Goal: Information Seeking & Learning: Learn about a topic

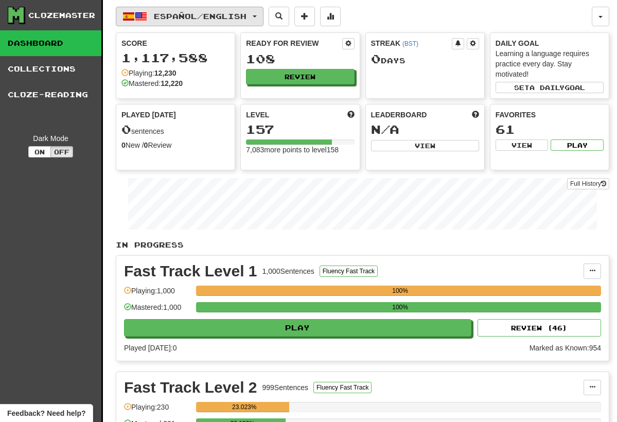
click at [256, 10] on button "Español / English" at bounding box center [190, 17] width 148 height 20
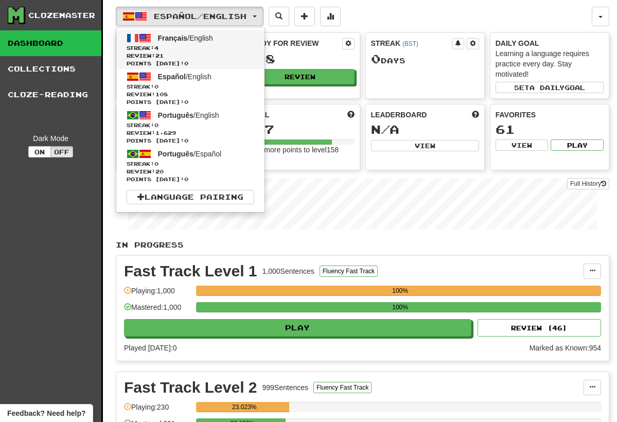
click at [223, 45] on span "Streak: 4" at bounding box center [191, 48] width 128 height 8
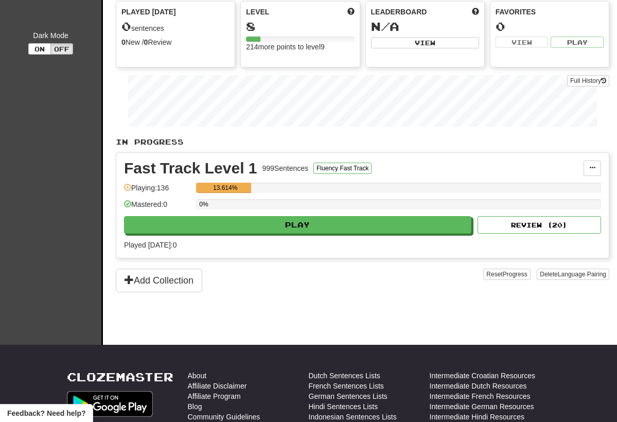
scroll to position [91, 0]
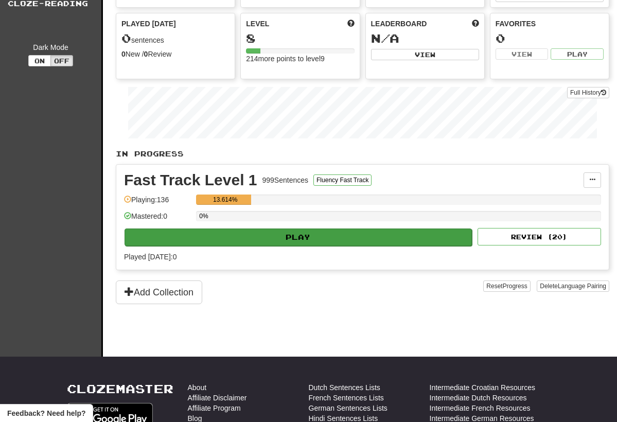
click at [377, 240] on button "Play" at bounding box center [298, 236] width 347 height 17
select select "**"
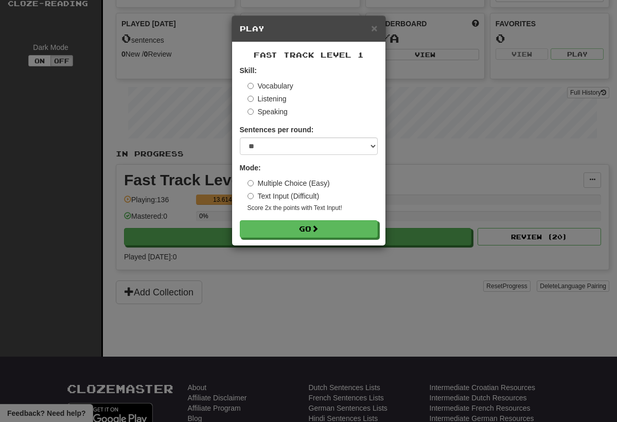
click at [330, 220] on form "Skill: Vocabulary Listening Speaking Sentences per round: * ** ** ** ** ** *** …" at bounding box center [309, 151] width 138 height 172
click at [333, 226] on button "Go" at bounding box center [309, 229] width 138 height 17
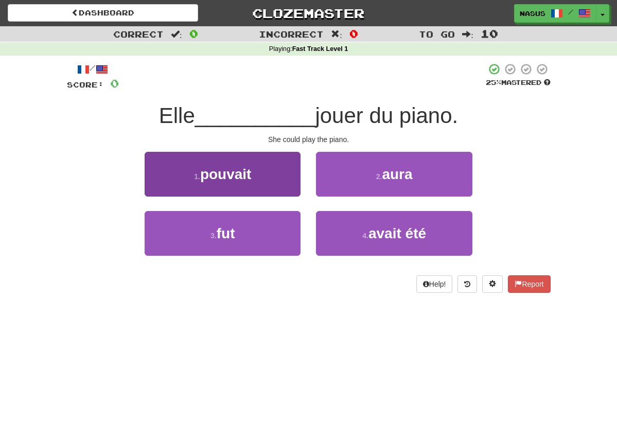
click at [253, 184] on button "1 . pouvait" at bounding box center [223, 174] width 156 height 45
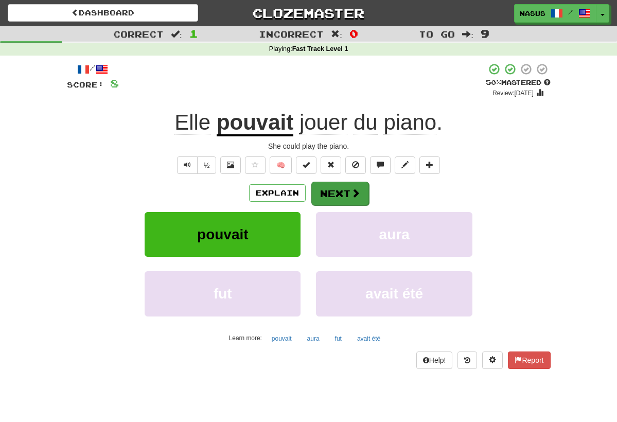
click at [338, 192] on button "Next" at bounding box center [340, 194] width 58 height 24
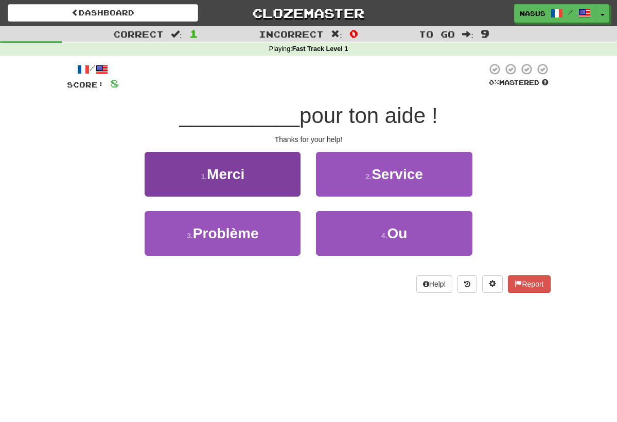
click at [216, 170] on span "Merci" at bounding box center [226, 174] width 38 height 16
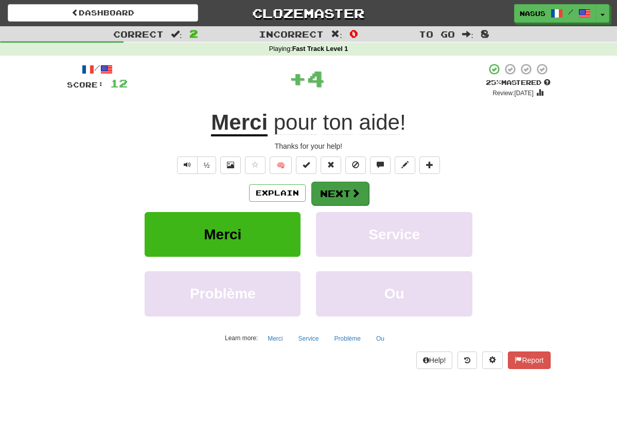
click at [338, 199] on button "Next" at bounding box center [340, 194] width 58 height 24
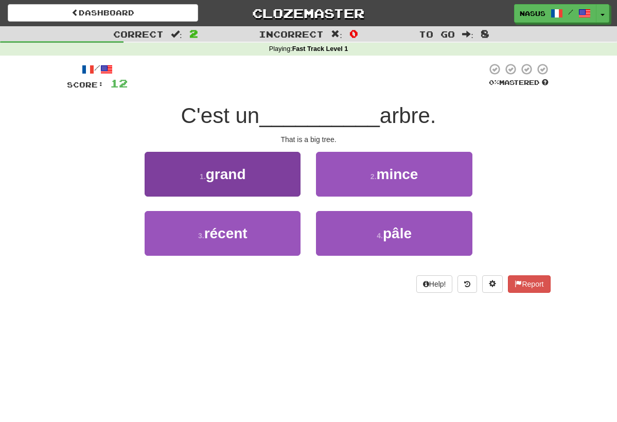
click at [276, 168] on button "1 . grand" at bounding box center [223, 174] width 156 height 45
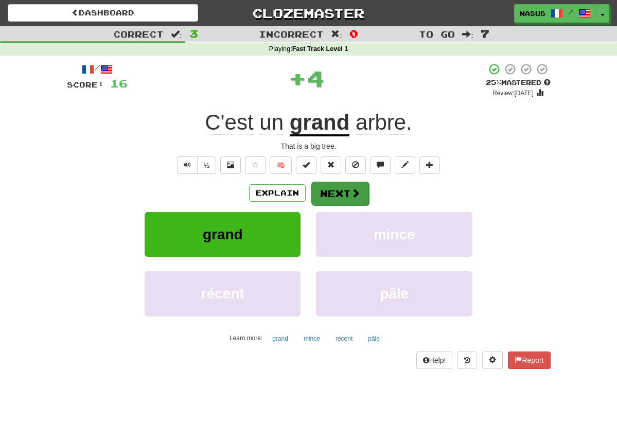
click at [351, 201] on button "Next" at bounding box center [340, 194] width 58 height 24
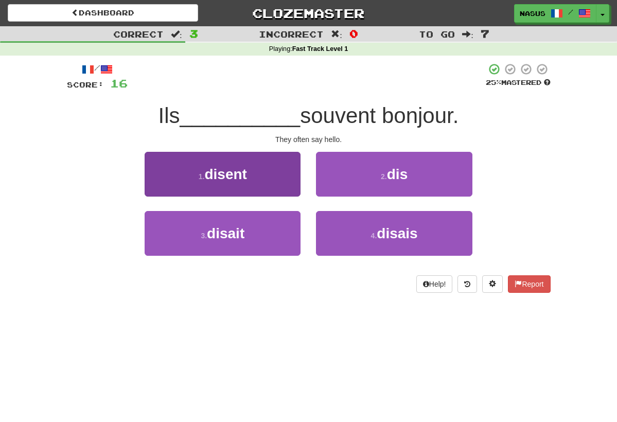
click at [250, 168] on button "1 . disent" at bounding box center [223, 174] width 156 height 45
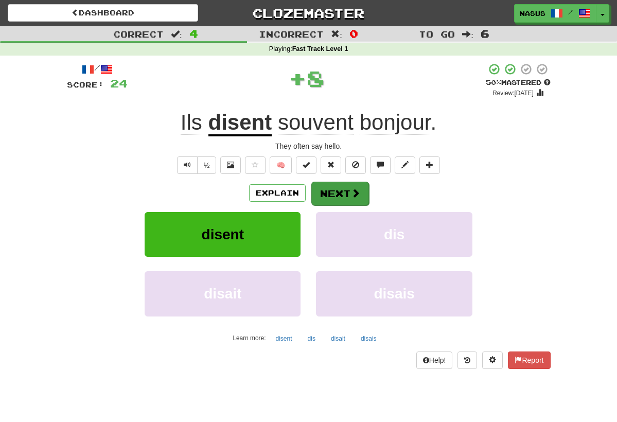
click at [359, 194] on span at bounding box center [355, 192] width 9 height 9
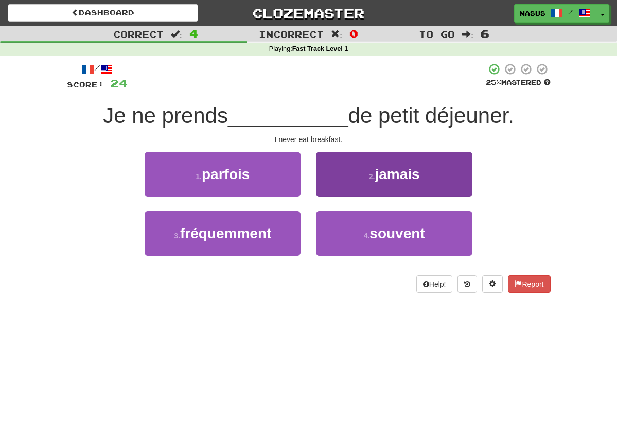
click at [341, 157] on button "2 . jamais" at bounding box center [394, 174] width 156 height 45
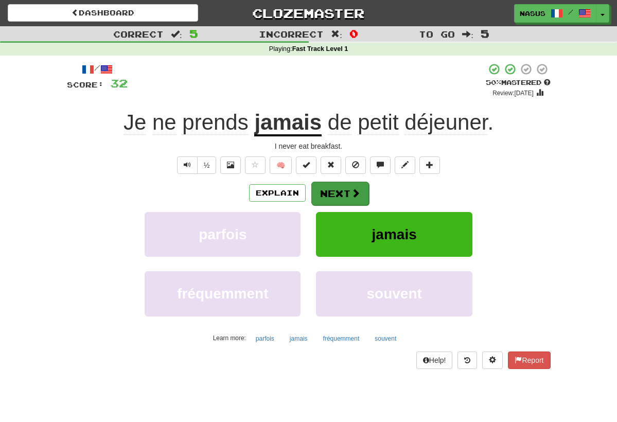
click at [336, 191] on button "Next" at bounding box center [340, 194] width 58 height 24
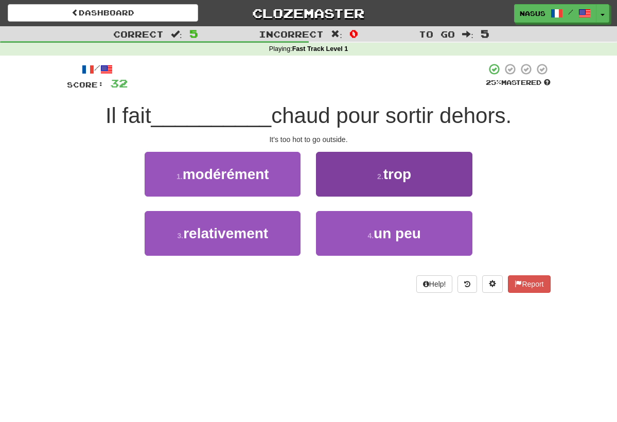
click at [383, 179] on small "2 ." at bounding box center [380, 176] width 6 height 8
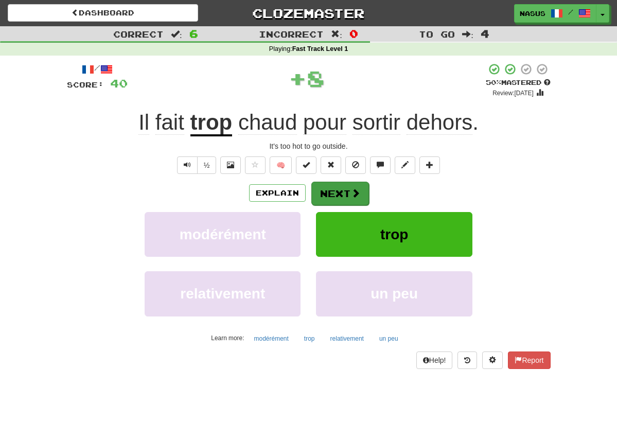
click at [336, 192] on button "Next" at bounding box center [340, 194] width 58 height 24
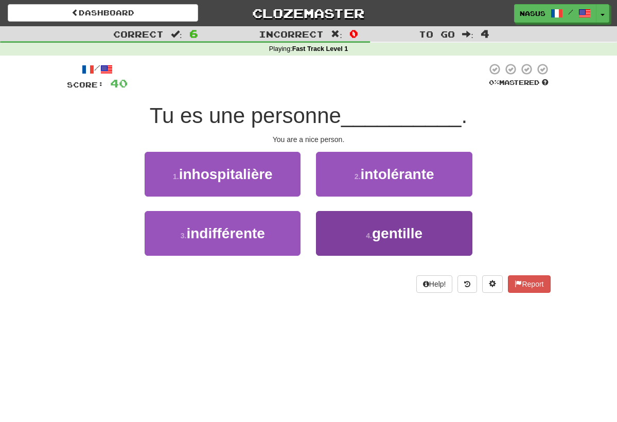
click at [381, 241] on button "4 . gentille" at bounding box center [394, 233] width 156 height 45
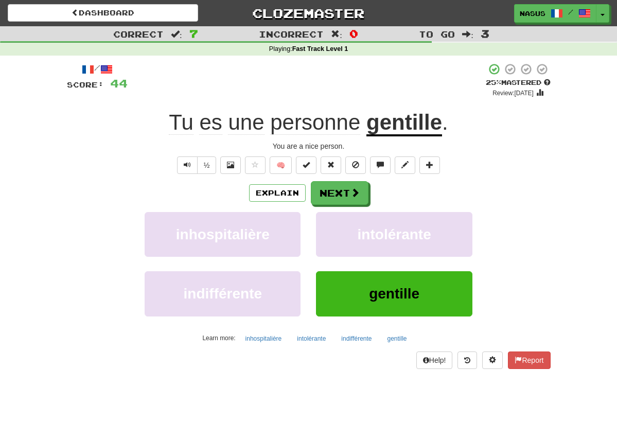
click at [336, 204] on div "Explain Next inhospitalière intolérante indifférente gentille Learn more: inhos…" at bounding box center [309, 263] width 484 height 165
click at [338, 195] on button "Next" at bounding box center [340, 194] width 58 height 24
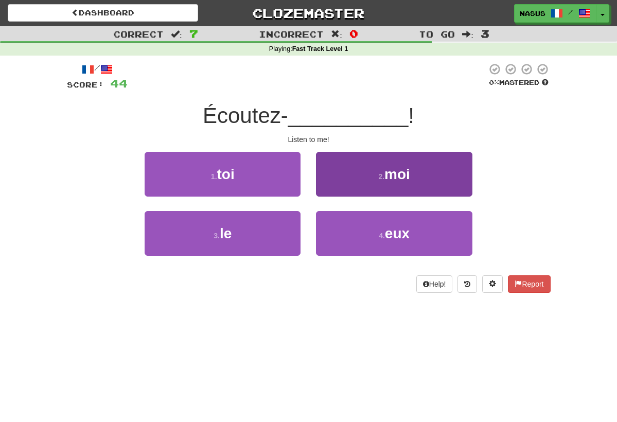
click at [401, 172] on span "moi" at bounding box center [397, 174] width 26 height 16
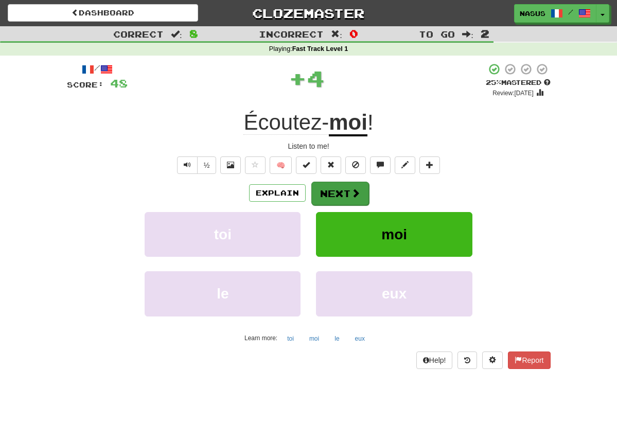
click at [342, 196] on button "Next" at bounding box center [340, 194] width 58 height 24
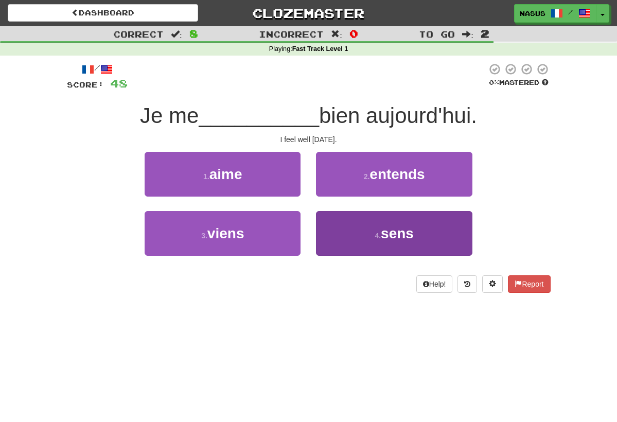
click at [381, 221] on button "4 . sens" at bounding box center [394, 233] width 156 height 45
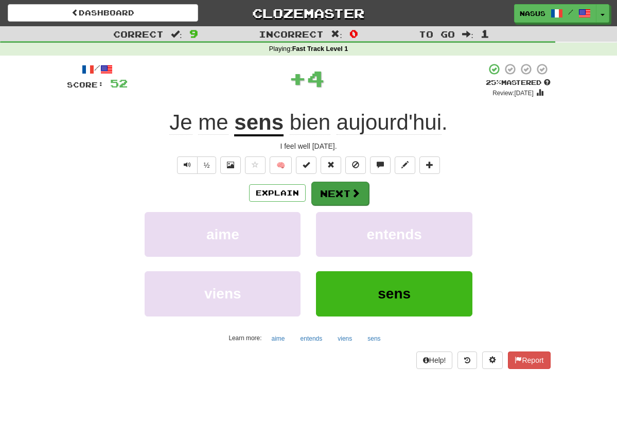
click at [343, 190] on button "Next" at bounding box center [340, 194] width 58 height 24
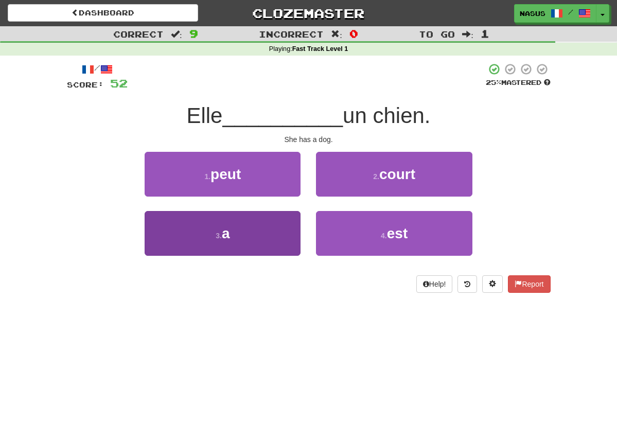
click at [200, 246] on button "3 . a" at bounding box center [223, 233] width 156 height 45
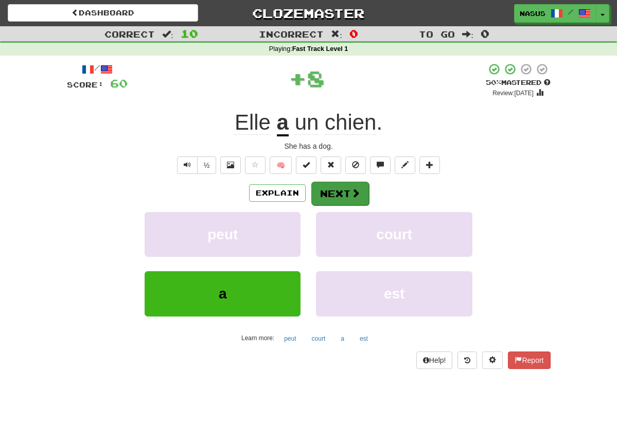
click at [340, 185] on button "Next" at bounding box center [340, 194] width 58 height 24
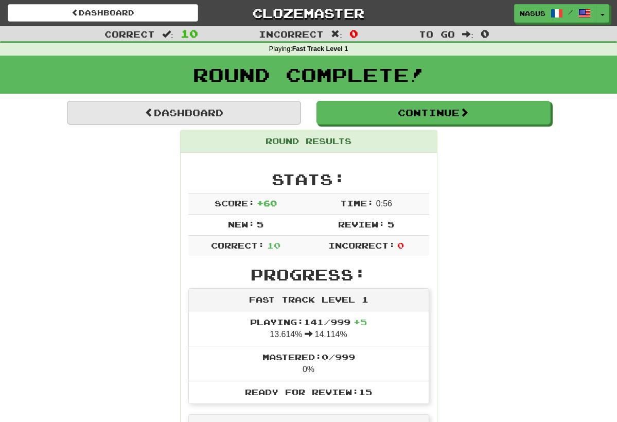
click at [215, 109] on link "Dashboard" at bounding box center [184, 113] width 234 height 24
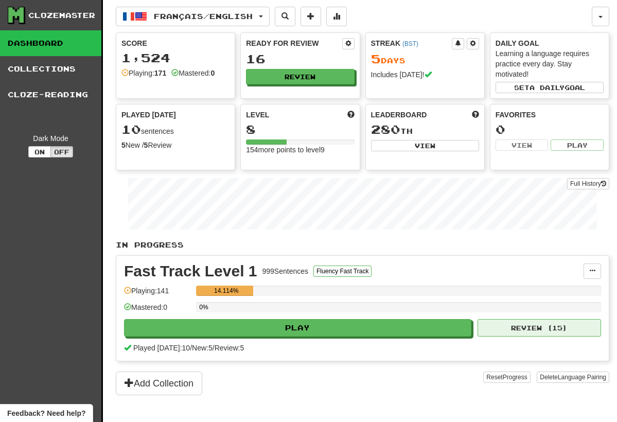
click at [511, 331] on button "Review ( 15 )" at bounding box center [540, 327] width 124 height 17
select select "**"
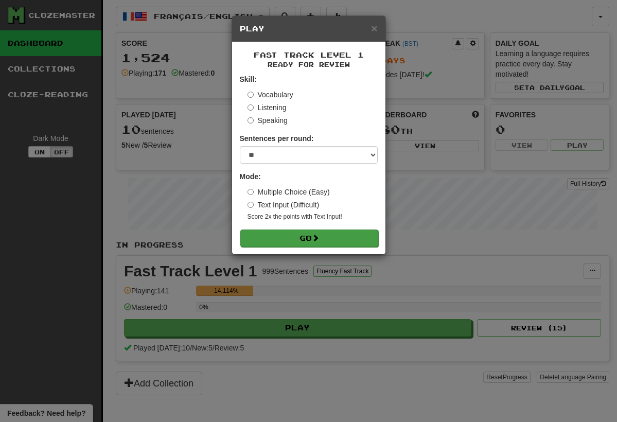
click at [338, 244] on button "Go" at bounding box center [309, 238] width 138 height 17
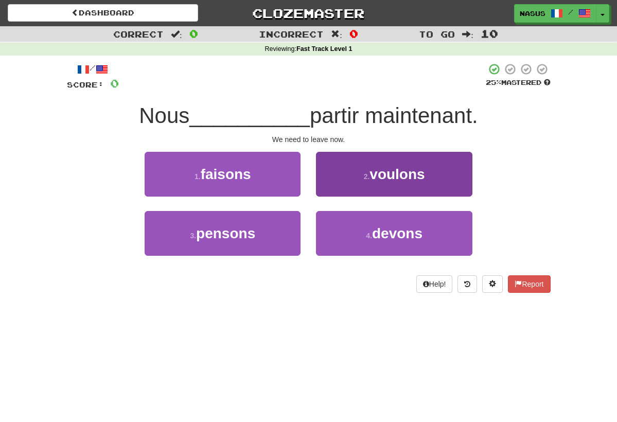
click at [378, 181] on button "2 . [GEOGRAPHIC_DATA]" at bounding box center [394, 174] width 156 height 45
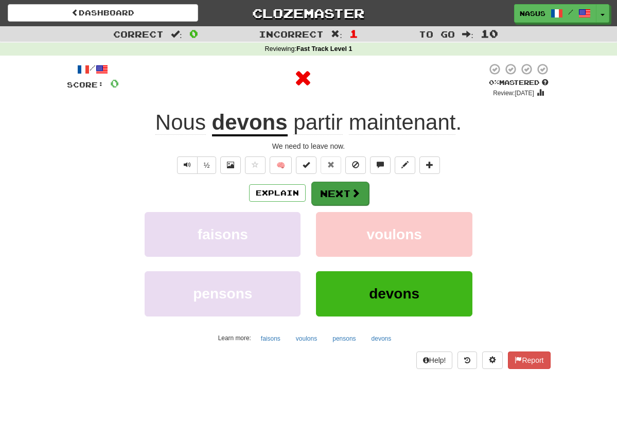
click at [329, 194] on button "Next" at bounding box center [340, 194] width 58 height 24
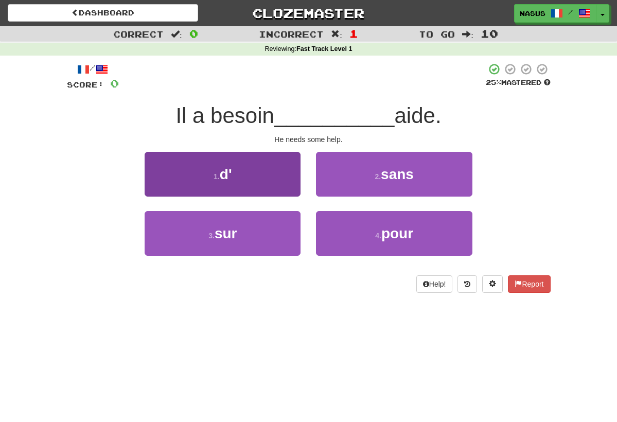
click at [248, 156] on button "1 . d'" at bounding box center [223, 174] width 156 height 45
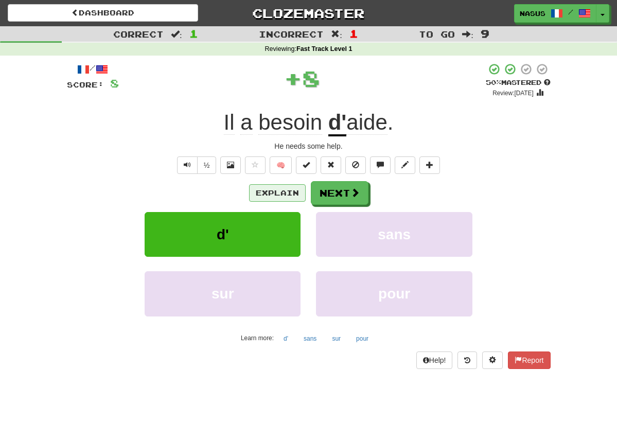
click at [285, 190] on button "Explain" at bounding box center [277, 192] width 57 height 17
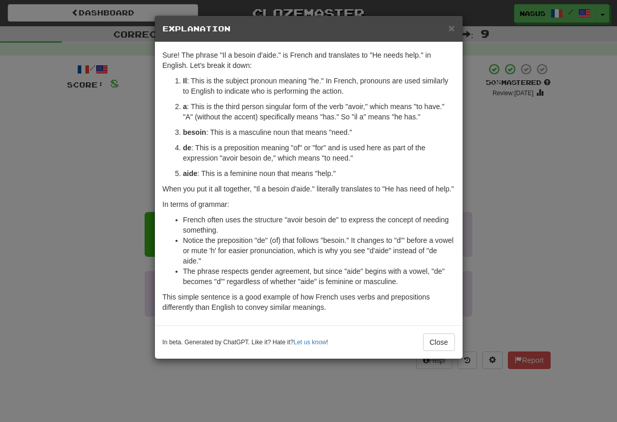
click at [491, 210] on div "× Explanation Sure! The phrase "Il a besoin d'aide." is French and translates t…" at bounding box center [308, 211] width 617 height 422
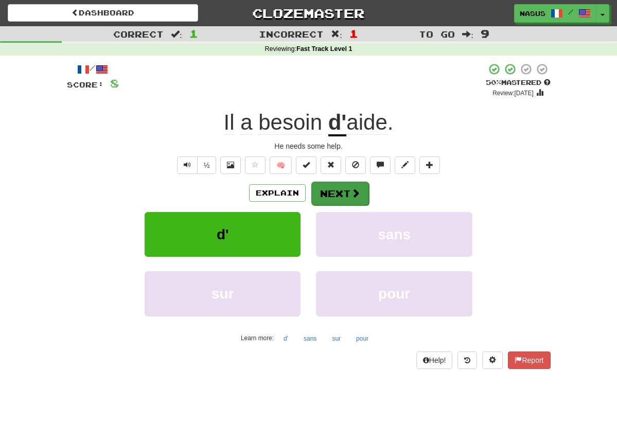
click at [329, 196] on button "Next" at bounding box center [340, 194] width 58 height 24
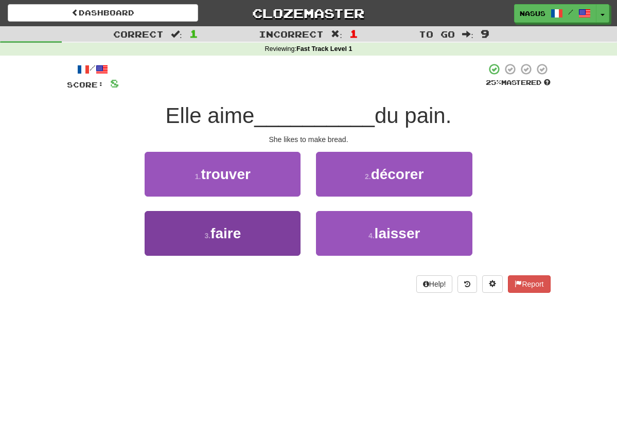
click at [246, 233] on button "3 . faire" at bounding box center [223, 233] width 156 height 45
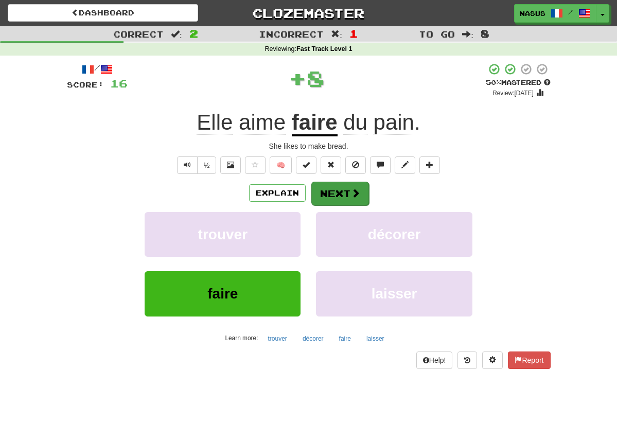
click at [333, 190] on button "Next" at bounding box center [340, 194] width 58 height 24
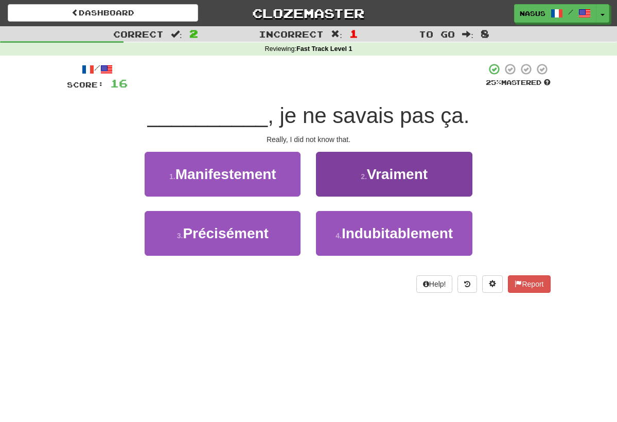
click at [377, 176] on span "Vraiment" at bounding box center [397, 174] width 61 height 16
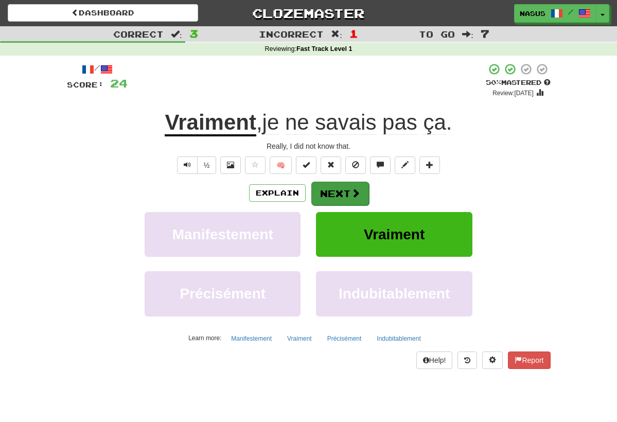
click at [329, 187] on button "Next" at bounding box center [340, 194] width 58 height 24
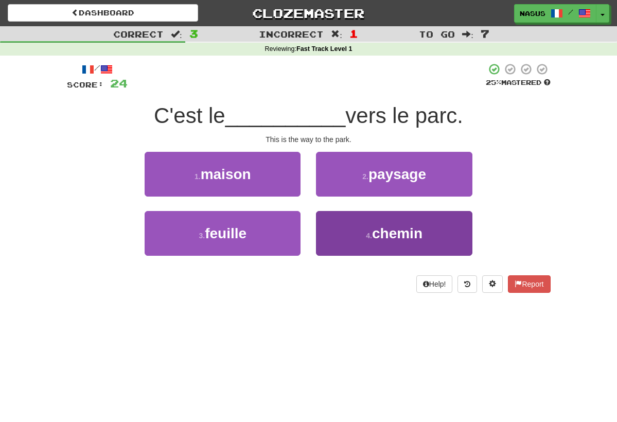
click at [357, 231] on button "4 . chemin" at bounding box center [394, 233] width 156 height 45
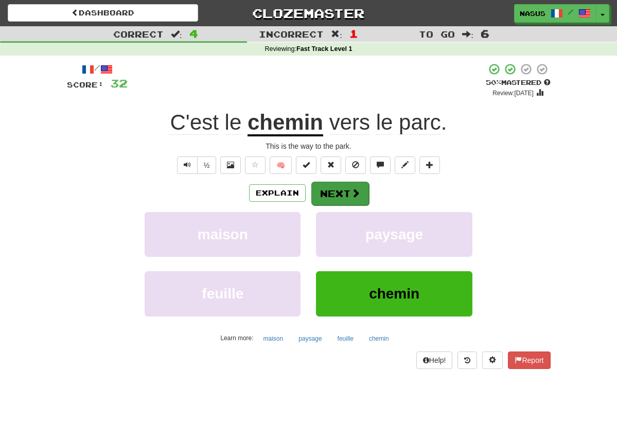
click at [339, 188] on button "Next" at bounding box center [340, 194] width 58 height 24
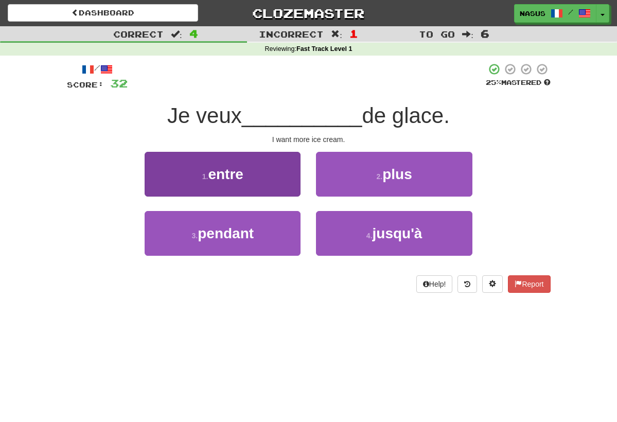
click at [279, 156] on button "1 . entre" at bounding box center [223, 174] width 156 height 45
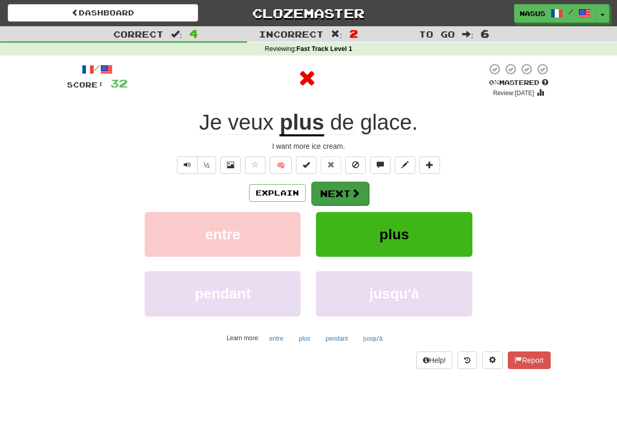
click at [349, 186] on button "Next" at bounding box center [340, 194] width 58 height 24
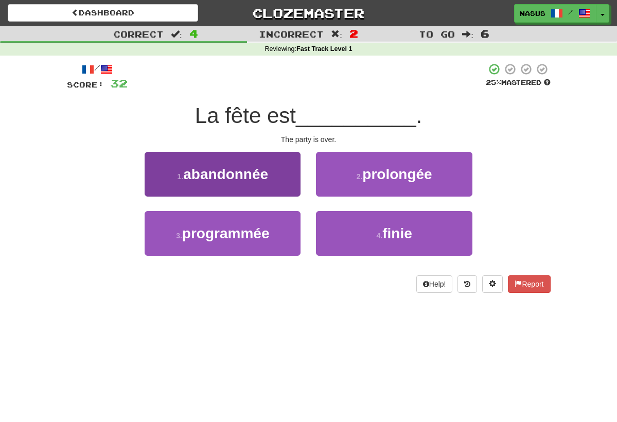
click at [264, 175] on span "abandonnée" at bounding box center [225, 174] width 85 height 16
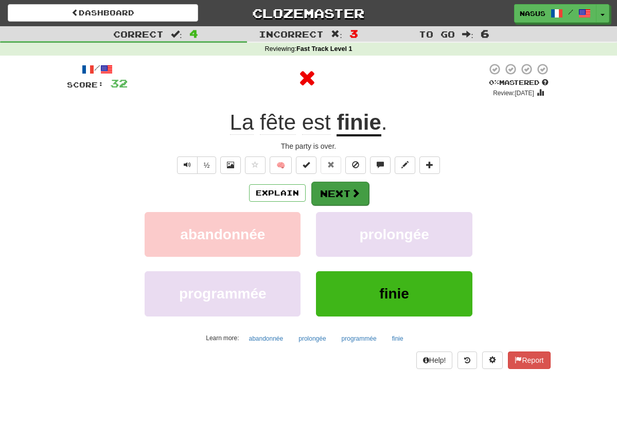
click at [353, 186] on button "Next" at bounding box center [340, 194] width 58 height 24
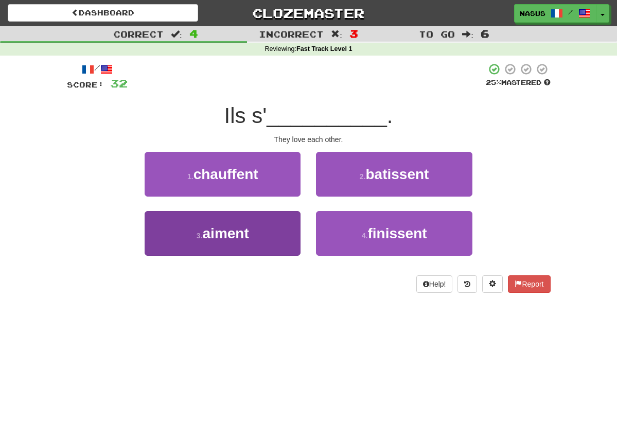
click at [288, 236] on button "3 . aiment" at bounding box center [223, 233] width 156 height 45
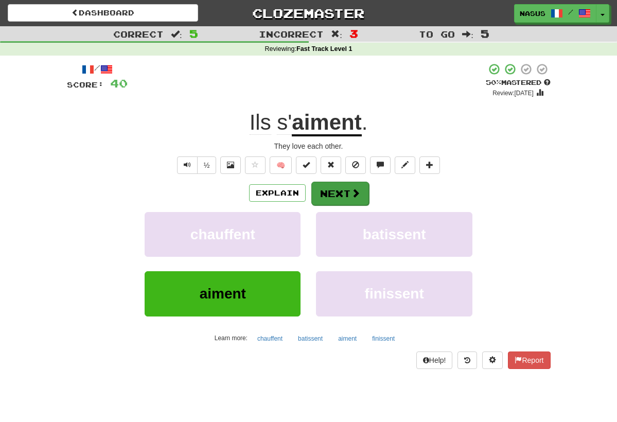
click at [331, 193] on button "Next" at bounding box center [340, 194] width 58 height 24
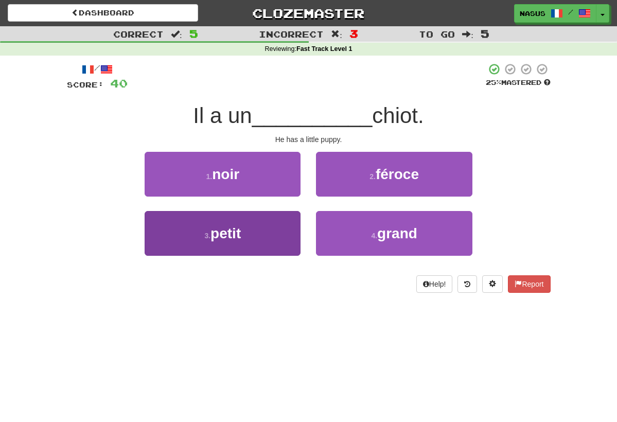
click at [248, 229] on button "3 . petit" at bounding box center [223, 233] width 156 height 45
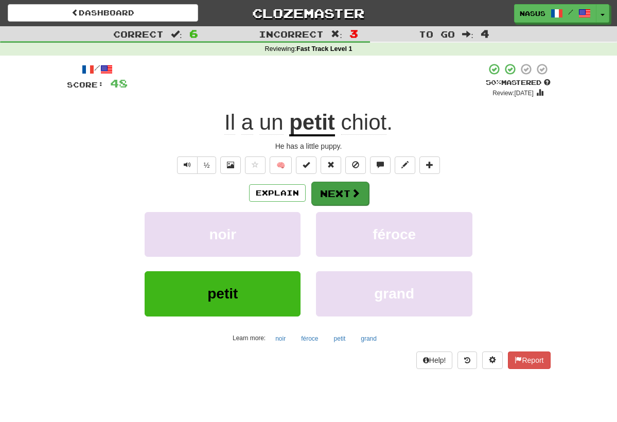
click at [359, 198] on button "Next" at bounding box center [340, 194] width 58 height 24
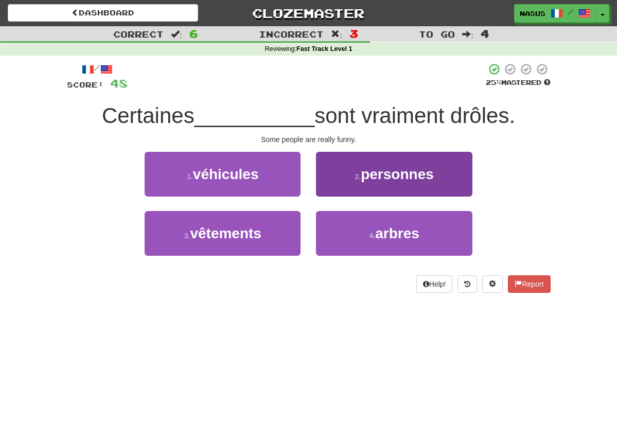
click at [382, 169] on span "personnes" at bounding box center [397, 174] width 73 height 16
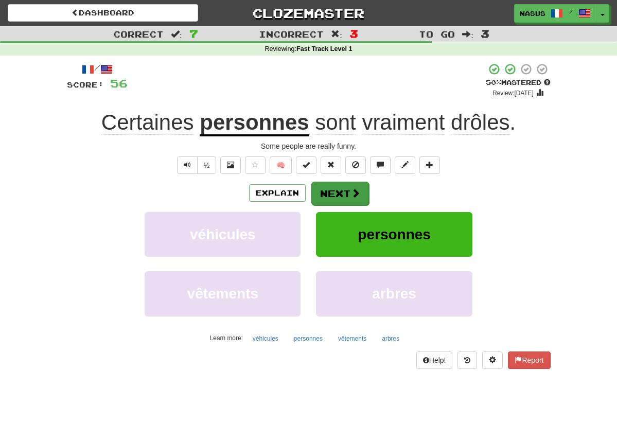
click at [337, 191] on button "Next" at bounding box center [340, 194] width 58 height 24
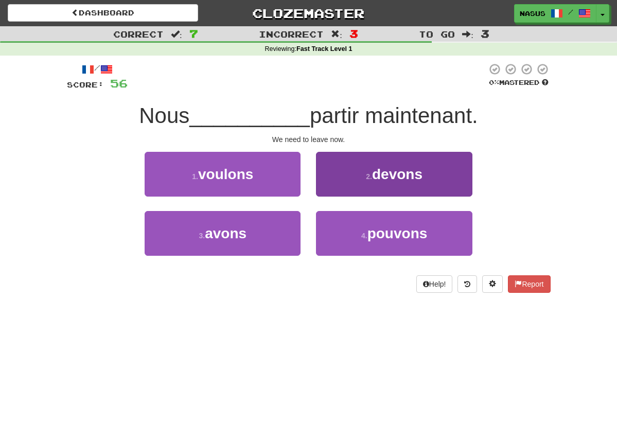
click at [357, 189] on button "2 . devons" at bounding box center [394, 174] width 156 height 45
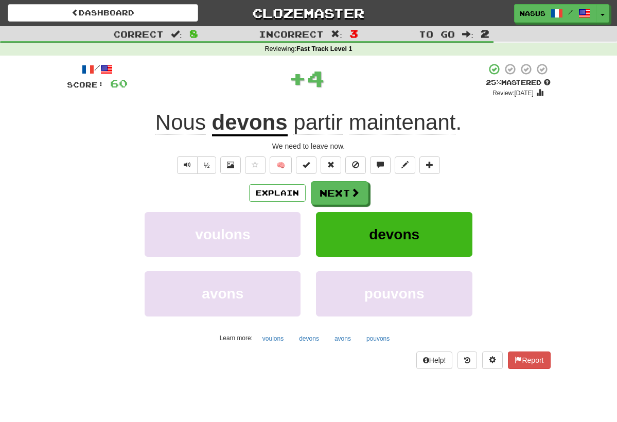
click at [357, 189] on span at bounding box center [354, 192] width 9 height 9
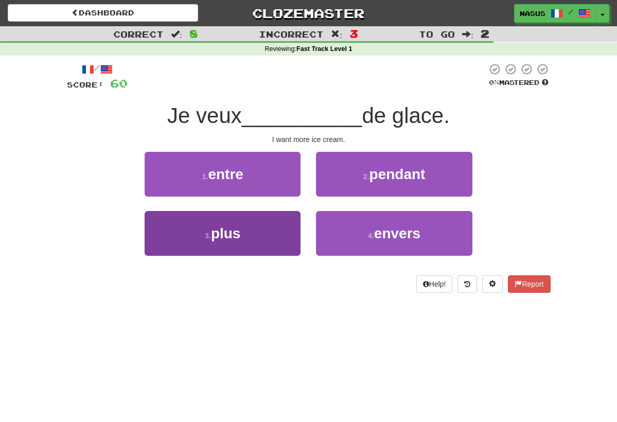
click at [293, 227] on button "3 . plus" at bounding box center [223, 233] width 156 height 45
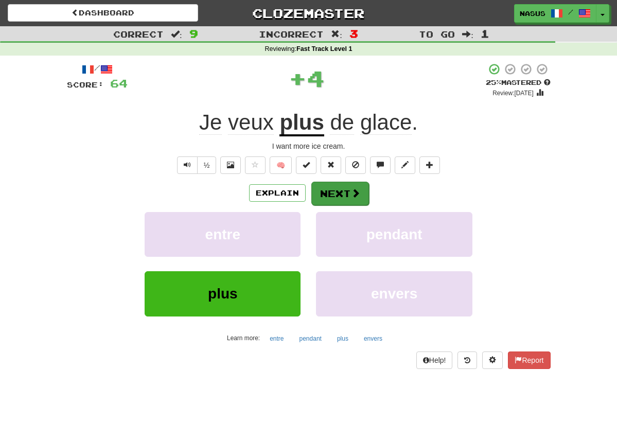
click at [337, 193] on button "Next" at bounding box center [340, 194] width 58 height 24
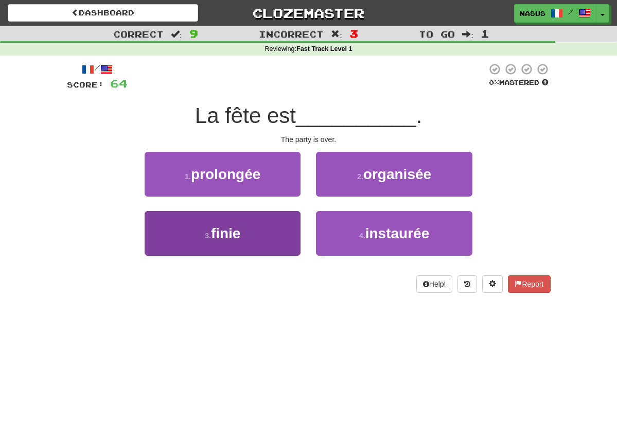
click at [242, 238] on button "3 . finie" at bounding box center [223, 233] width 156 height 45
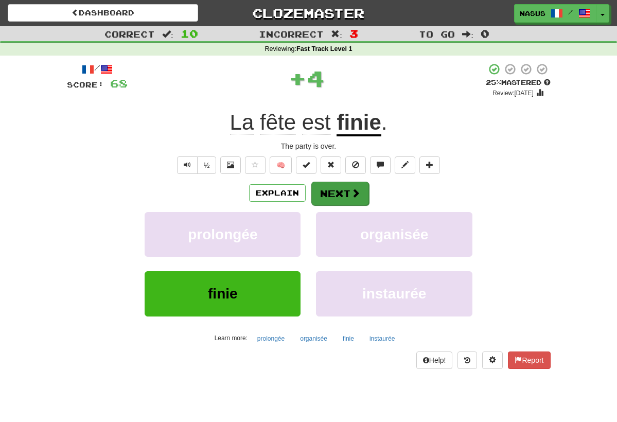
click at [356, 192] on span at bounding box center [355, 192] width 9 height 9
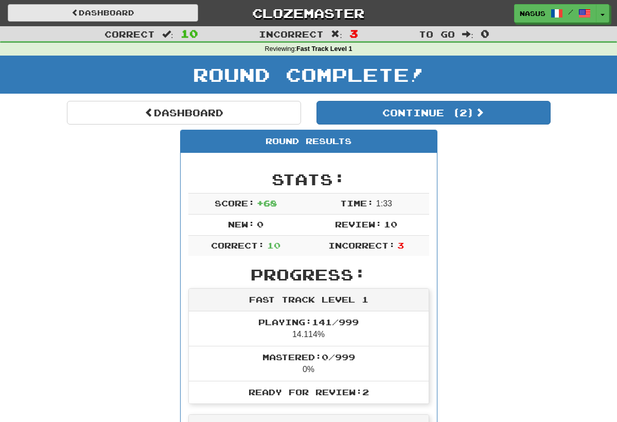
click at [120, 15] on link "Dashboard" at bounding box center [103, 12] width 190 height 17
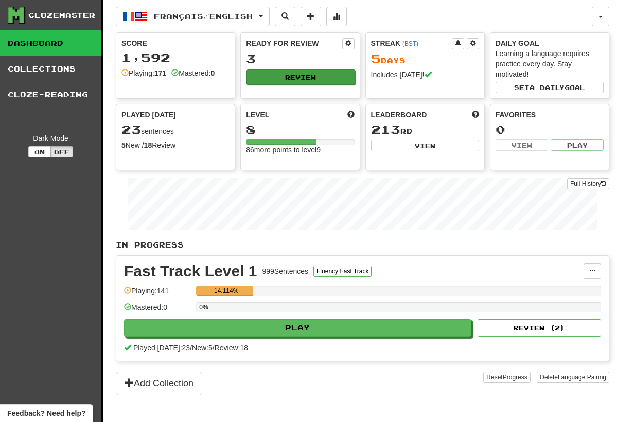
click at [315, 78] on button "Review" at bounding box center [301, 76] width 108 height 15
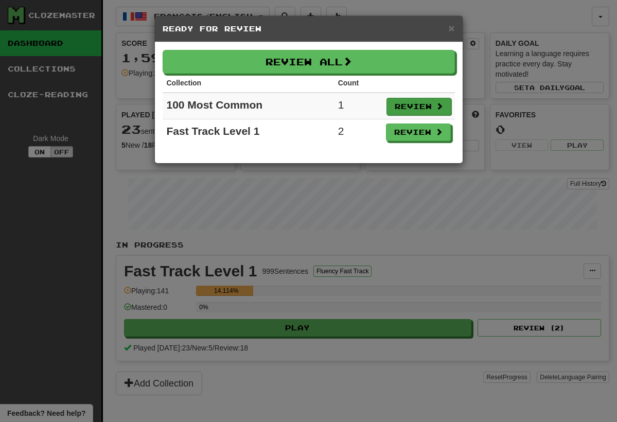
click at [413, 110] on button "Review" at bounding box center [418, 106] width 65 height 17
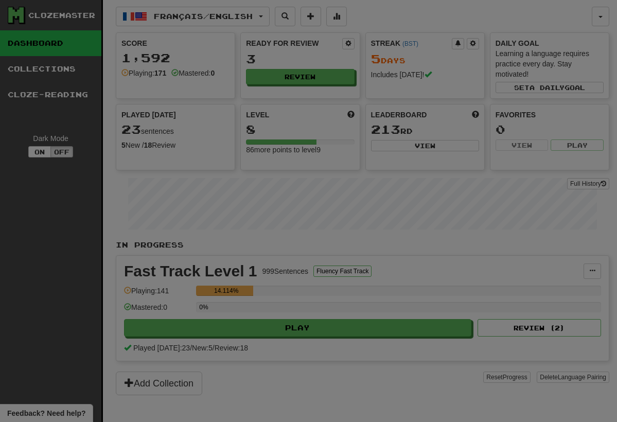
select select "**"
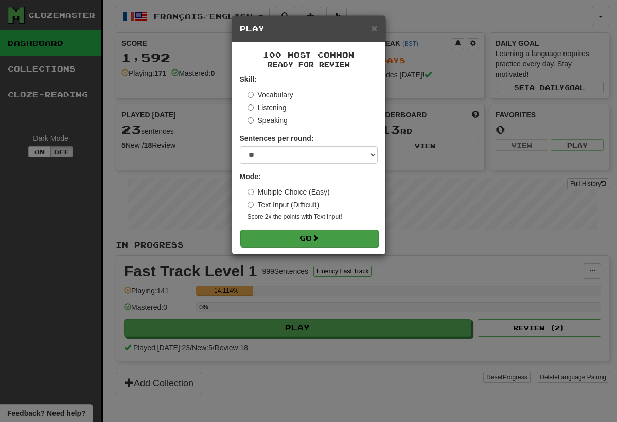
click at [311, 237] on button "Go" at bounding box center [309, 238] width 138 height 17
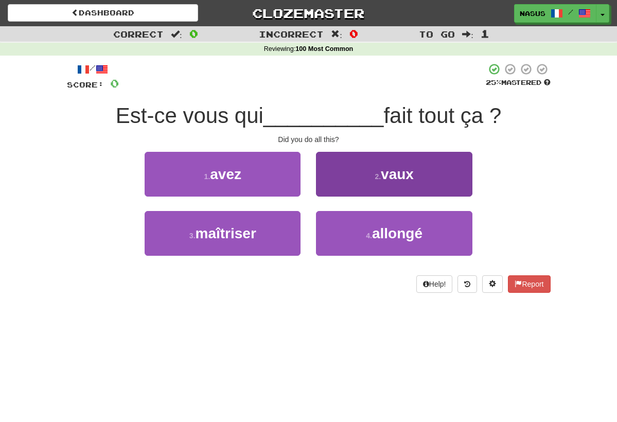
click at [377, 186] on button "2 . [GEOGRAPHIC_DATA]" at bounding box center [394, 174] width 156 height 45
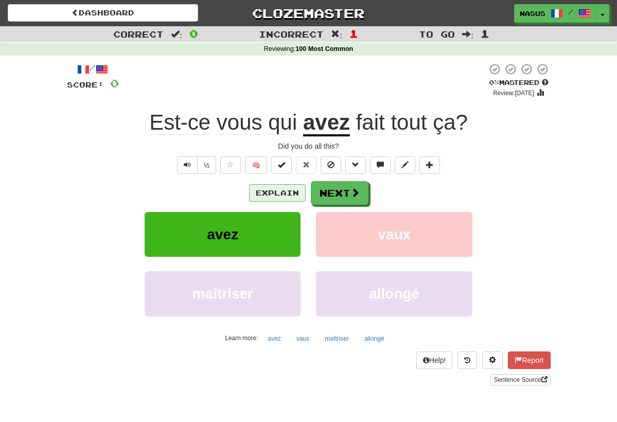
click at [280, 196] on button "Explain" at bounding box center [277, 192] width 57 height 17
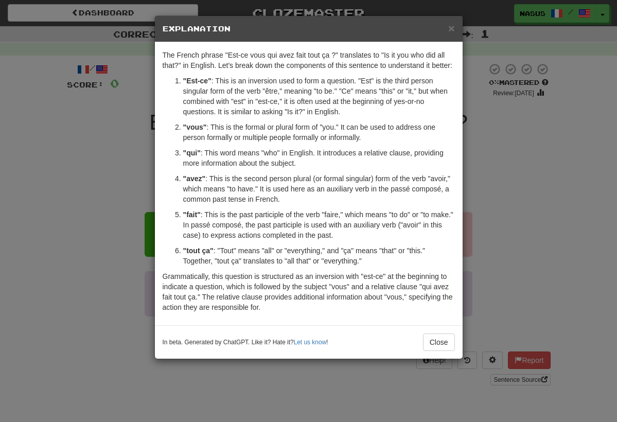
click at [467, 198] on div "× Explanation The French phrase "Est-ce vous qui avez fait tout ça ?" translate…" at bounding box center [308, 211] width 617 height 422
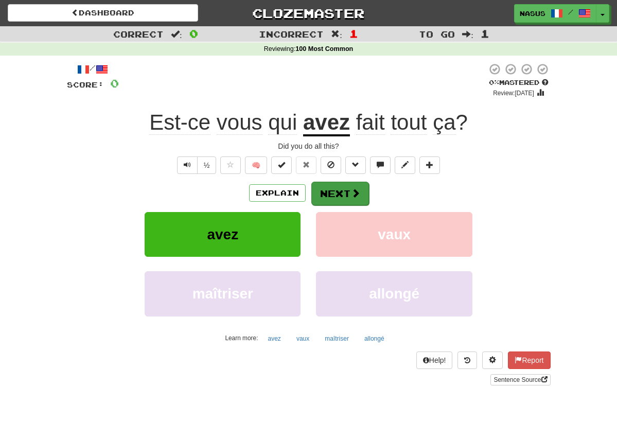
click at [344, 195] on button "Next" at bounding box center [340, 194] width 58 height 24
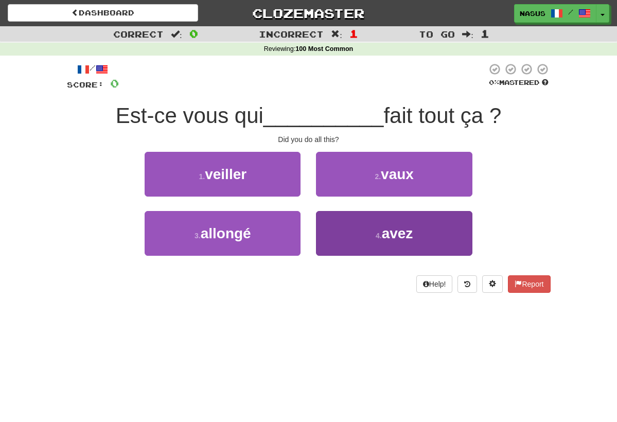
click at [393, 243] on button "4 . avez" at bounding box center [394, 233] width 156 height 45
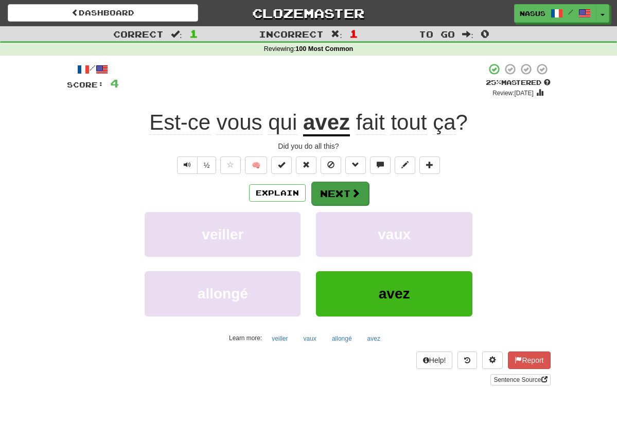
click at [360, 187] on button "Next" at bounding box center [340, 194] width 58 height 24
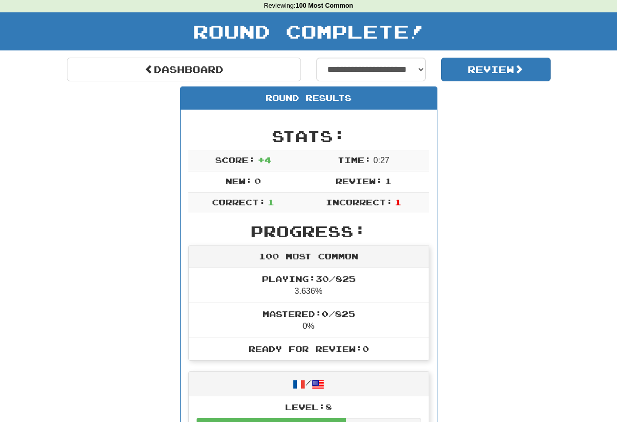
scroll to position [43, 0]
click at [361, 180] on span "Review:" at bounding box center [359, 181] width 47 height 10
click at [465, 70] on button "Review" at bounding box center [496, 70] width 110 height 24
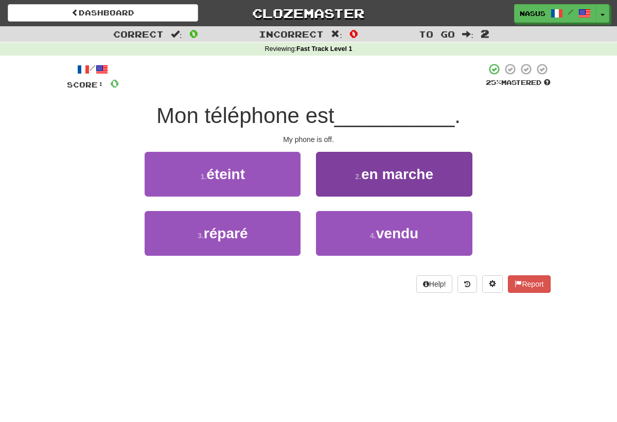
click at [344, 171] on button "2 . en [GEOGRAPHIC_DATA]" at bounding box center [394, 174] width 156 height 45
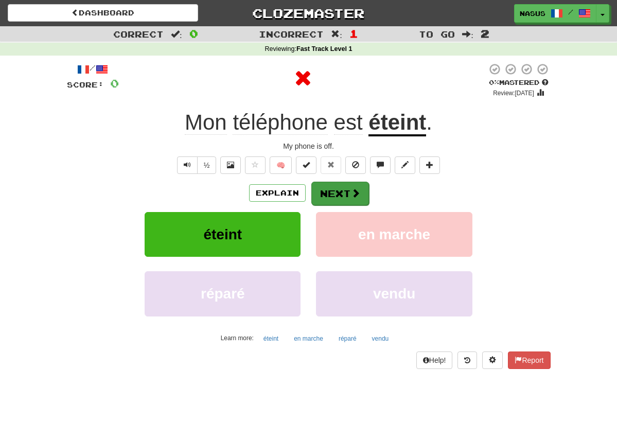
click at [345, 197] on button "Next" at bounding box center [340, 194] width 58 height 24
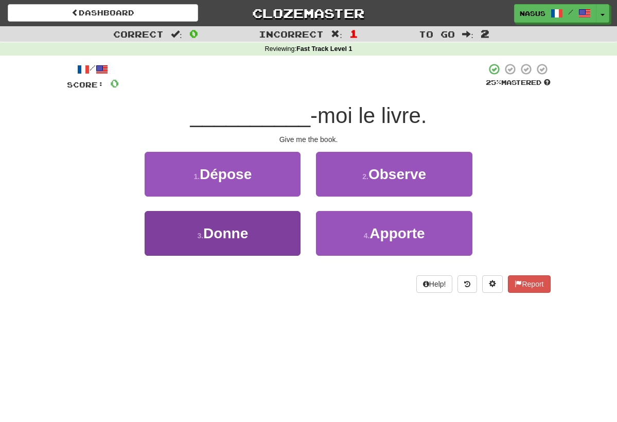
click at [252, 215] on button "3 . [GEOGRAPHIC_DATA]" at bounding box center [223, 233] width 156 height 45
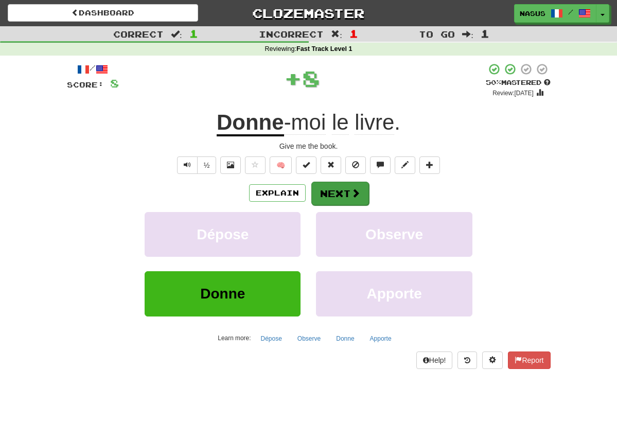
click at [339, 189] on button "Next" at bounding box center [340, 194] width 58 height 24
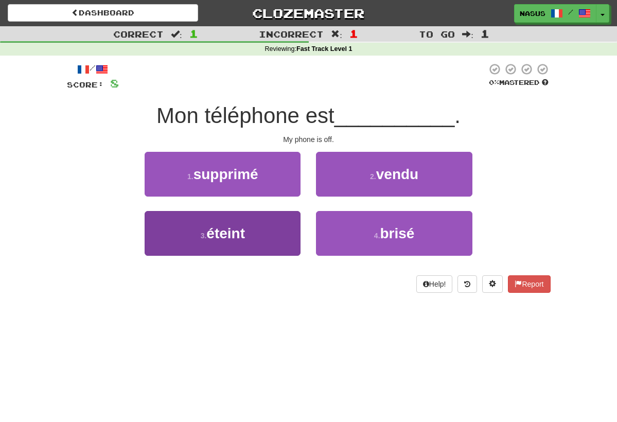
click at [267, 234] on button "3 . éteint" at bounding box center [223, 233] width 156 height 45
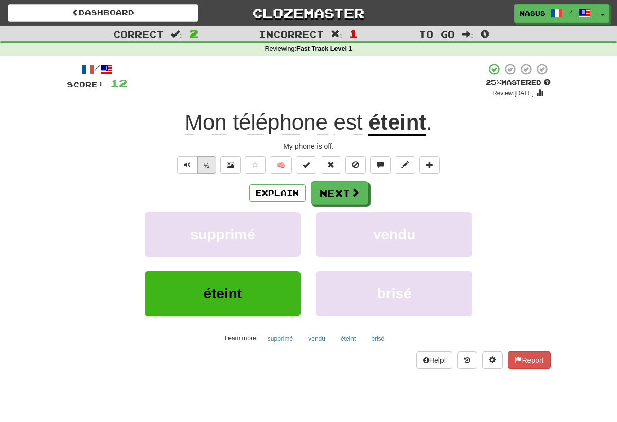
click at [208, 165] on button "½" at bounding box center [207, 164] width 20 height 17
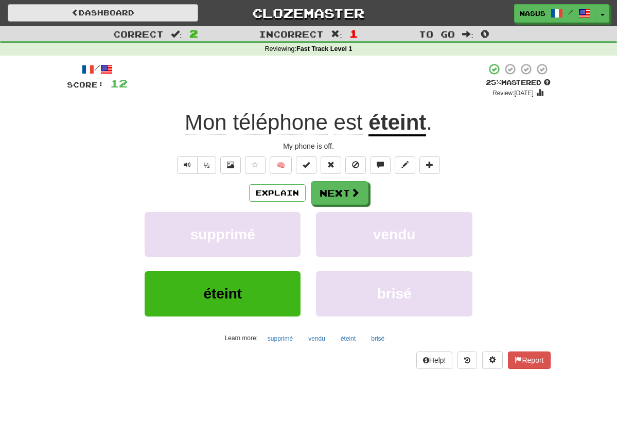
click at [122, 9] on link "Dashboard" at bounding box center [103, 12] width 190 height 17
